Goal: Task Accomplishment & Management: Manage account settings

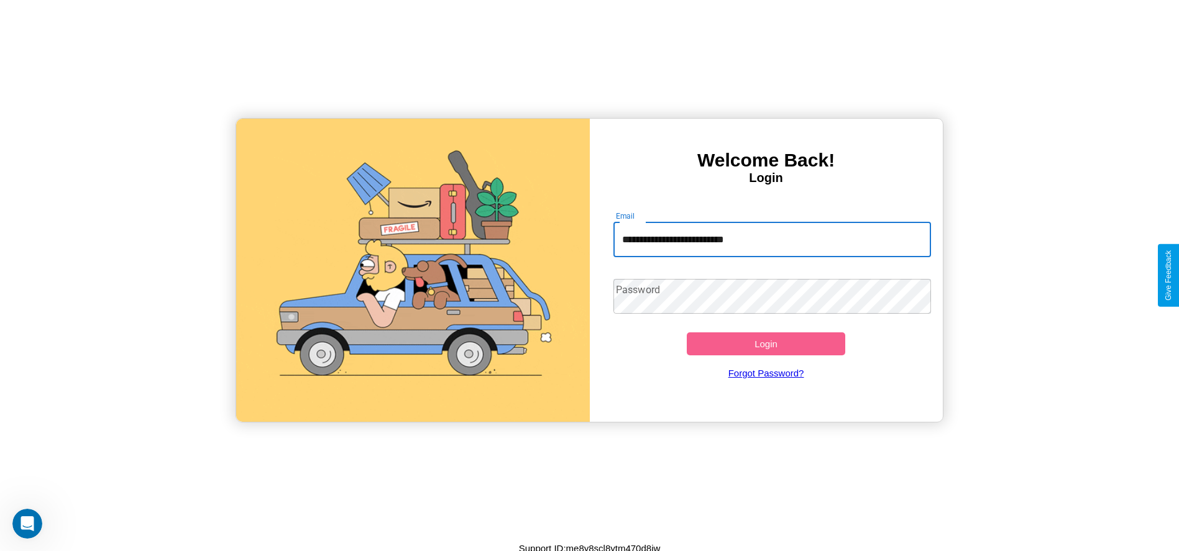
type input "**********"
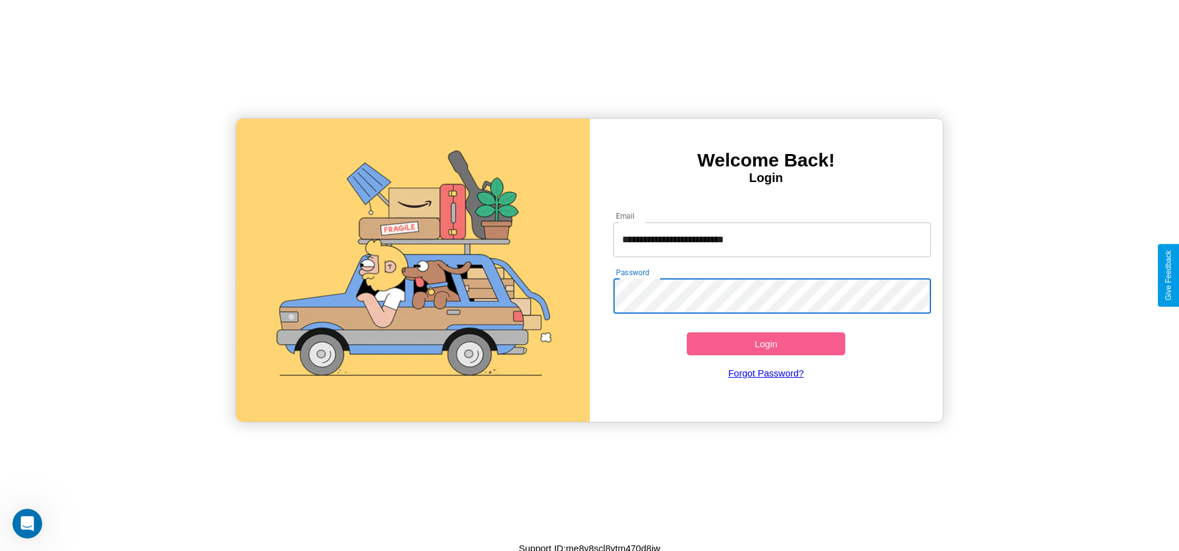
click at [765, 344] on button "Login" at bounding box center [766, 343] width 159 height 23
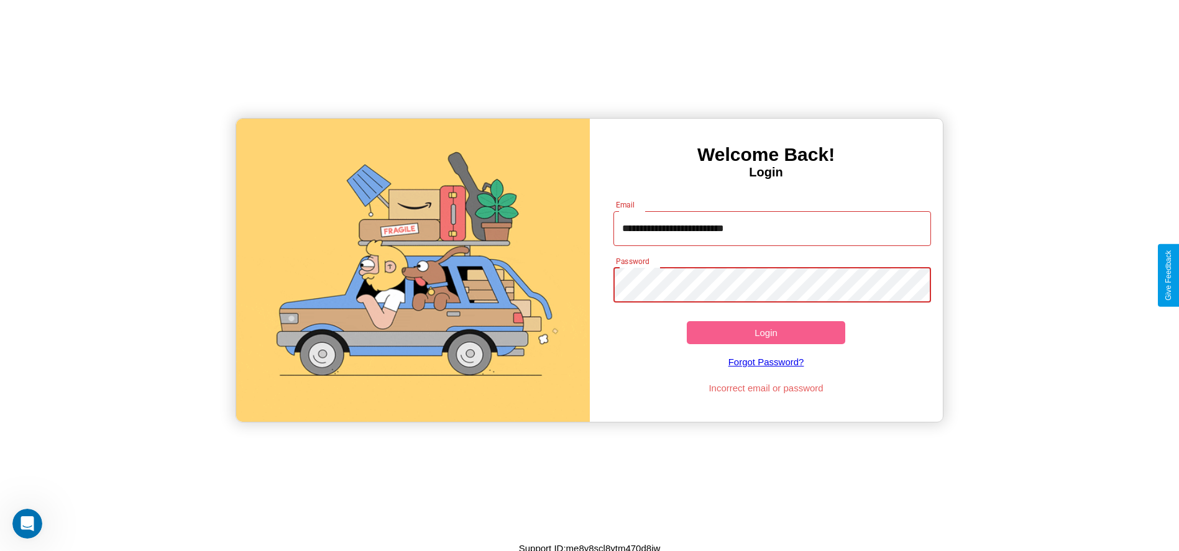
click at [765, 332] on button "Login" at bounding box center [766, 332] width 159 height 23
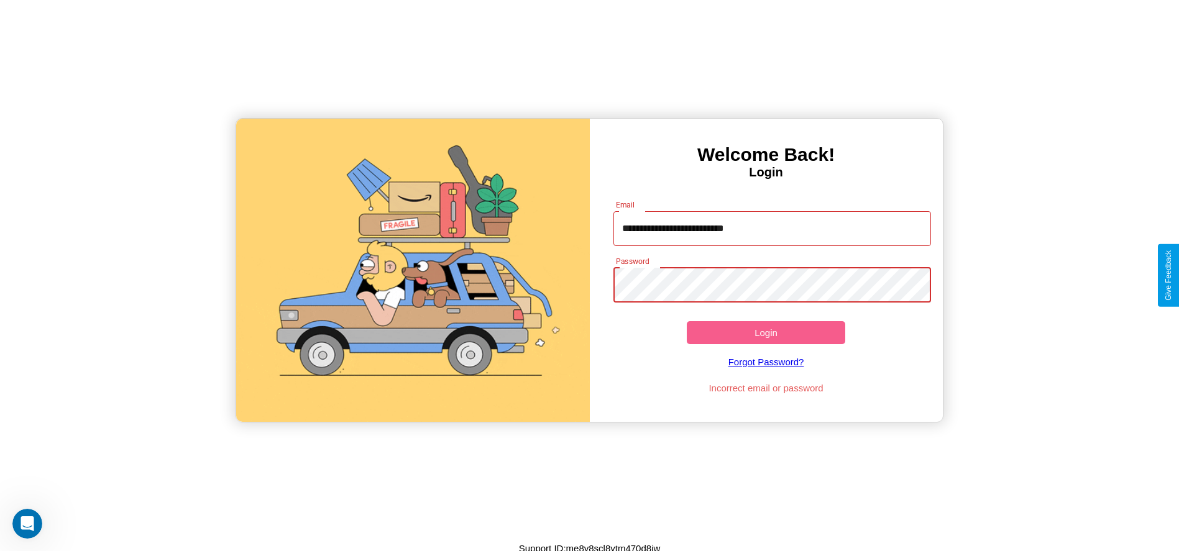
click at [765, 332] on button "Login" at bounding box center [766, 332] width 159 height 23
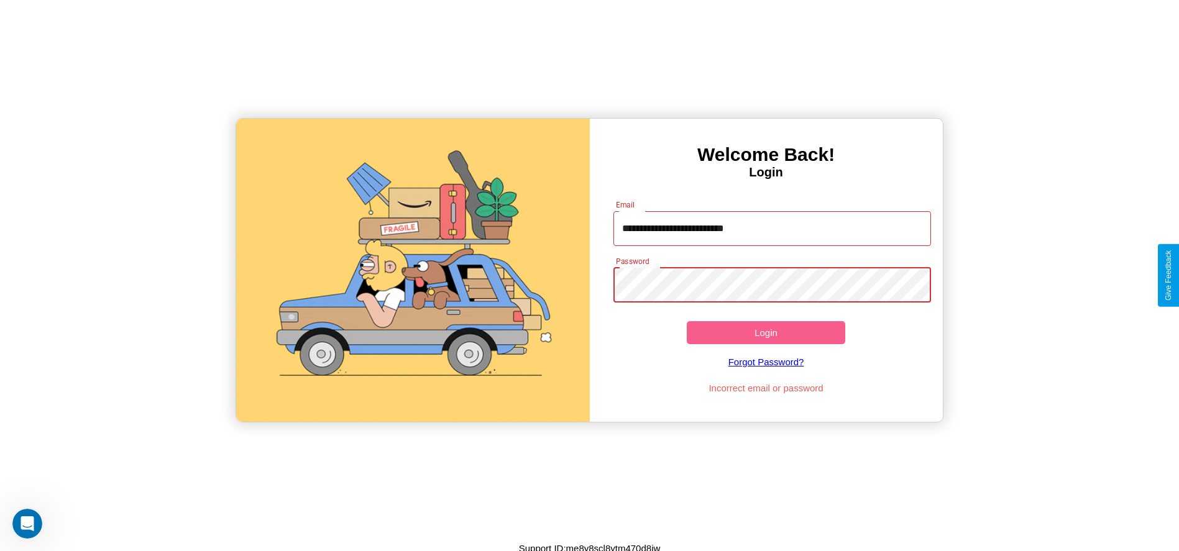
click at [765, 332] on button "Login" at bounding box center [766, 332] width 159 height 23
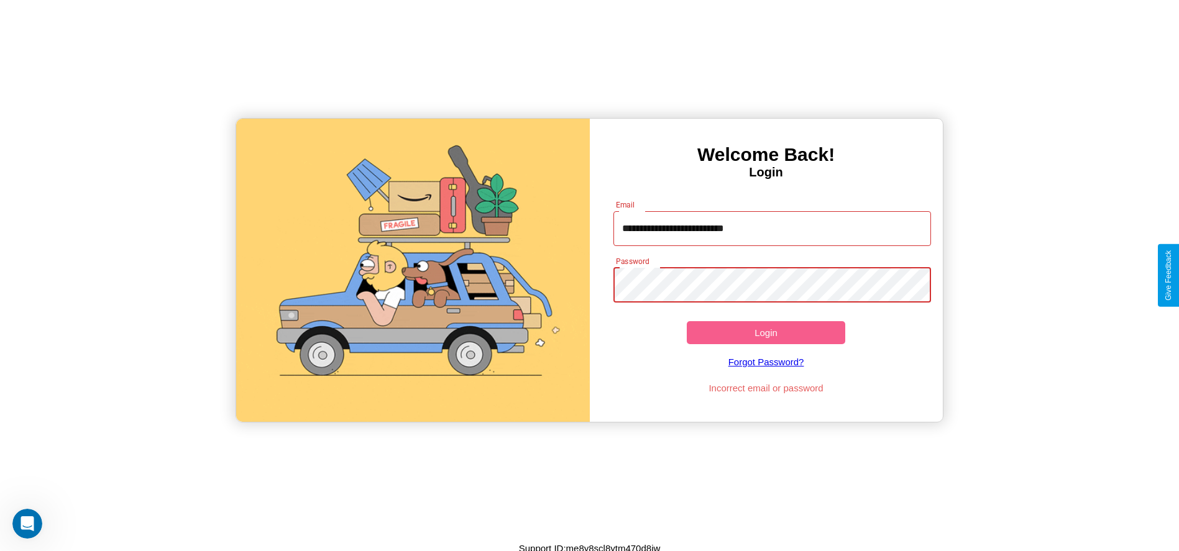
click at [765, 332] on button "Login" at bounding box center [766, 332] width 159 height 23
